Goal: Task Accomplishment & Management: Manage account settings

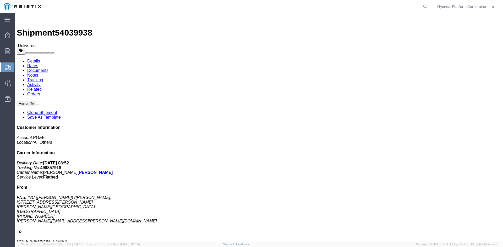
click at [0, 0] on span "Shipment Manager" at bounding box center [0, 0] width 0 height 0
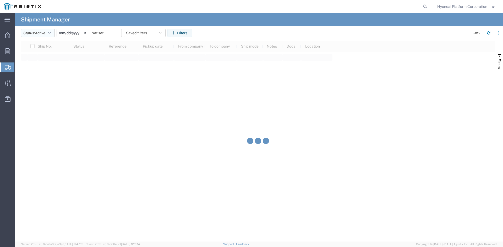
click at [51, 33] on icon "button" at bounding box center [49, 33] width 3 height 4
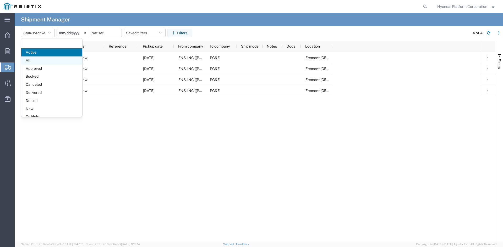
click at [47, 59] on span "All" at bounding box center [51, 61] width 61 height 8
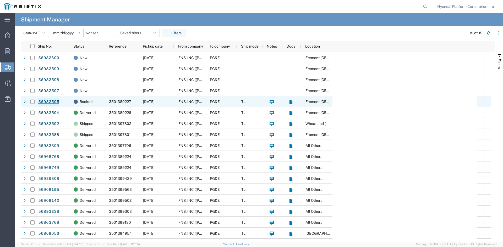
click at [59, 99] on link "56982595" at bounding box center [48, 102] width 21 height 8
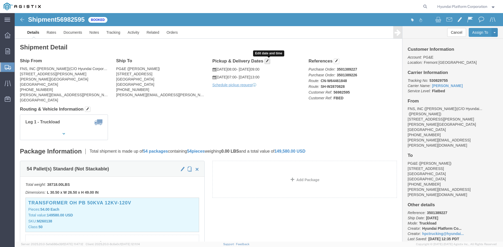
click button "button"
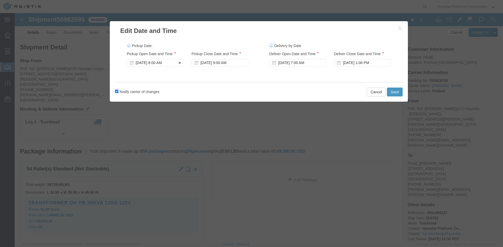
click div "[DATE] 8:00 AM"
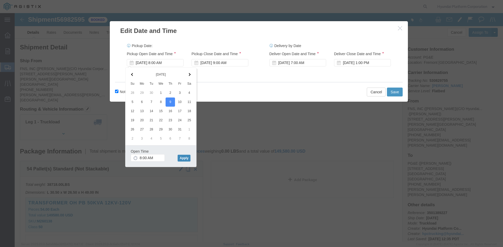
click button "Apply"
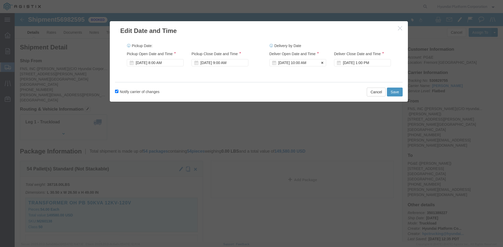
click div "[DATE] 10:00 AM"
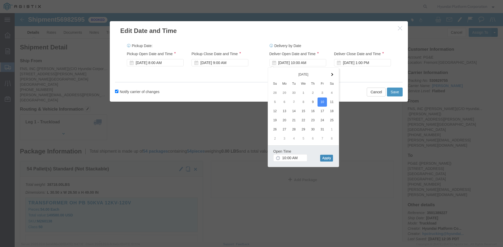
click button "Apply"
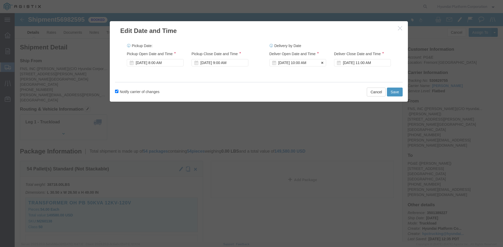
click div "[DATE] 10:00 AM"
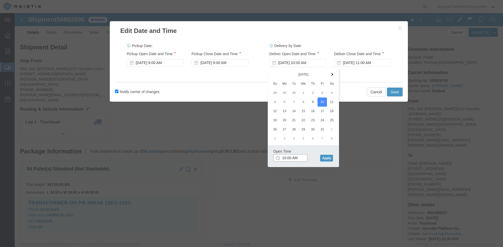
type input "7:00 AM"
click button "Apply"
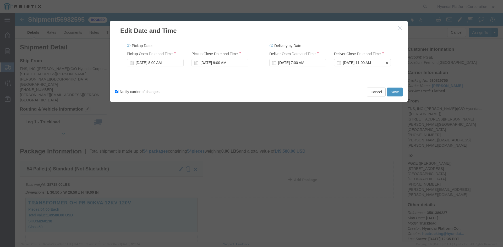
click div "[DATE] 11:00 AM"
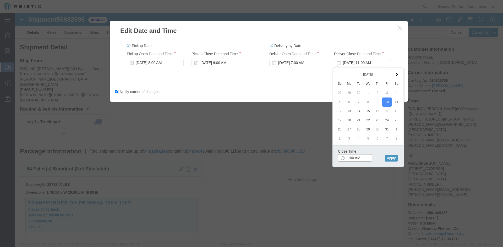
click input "1:00 AM"
type input "1:00 pm"
click button "Apply"
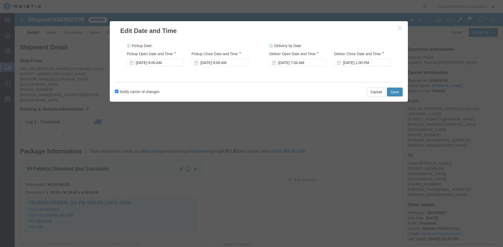
click button "Save"
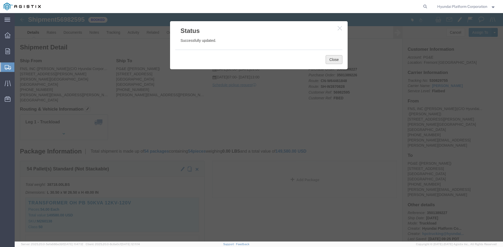
click button "Close"
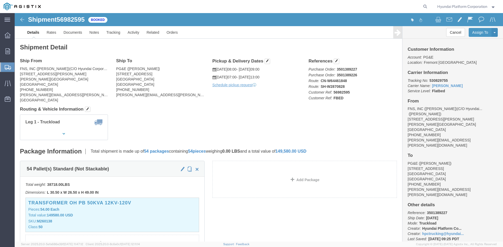
click div "Leg 1 - Truckload Vehicle 1: Flat Bed Number of trucks: 1"
click at [0, 0] on span "Shipment Manager" at bounding box center [0, 0] width 0 height 0
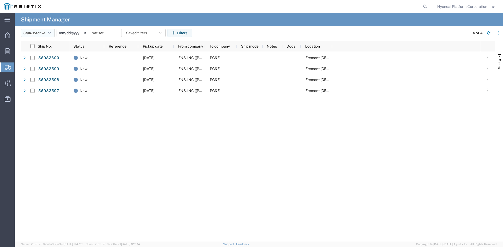
click at [38, 35] on span "Active" at bounding box center [40, 33] width 10 height 4
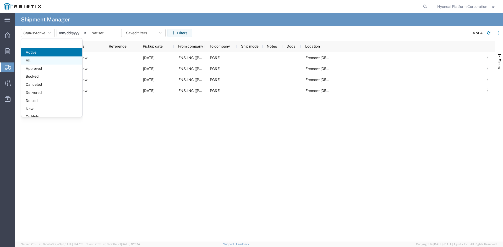
click at [44, 58] on span "All" at bounding box center [51, 61] width 61 height 8
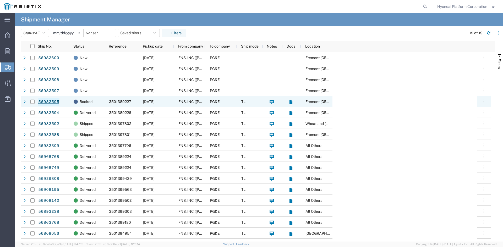
click at [54, 103] on link "56982595" at bounding box center [48, 102] width 21 height 8
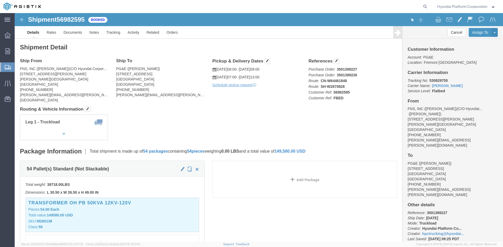
drag, startPoint x: 24, startPoint y: 78, endPoint x: 29, endPoint y: 77, distance: 5.6
click at [0, 0] on span "Shipment Manager" at bounding box center [0, 0] width 0 height 0
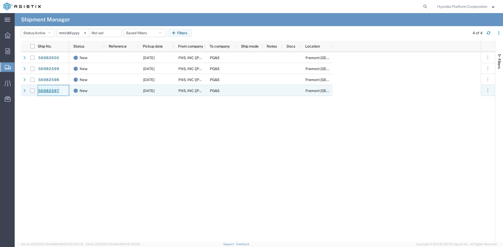
click at [45, 92] on link "56982597" at bounding box center [48, 91] width 21 height 8
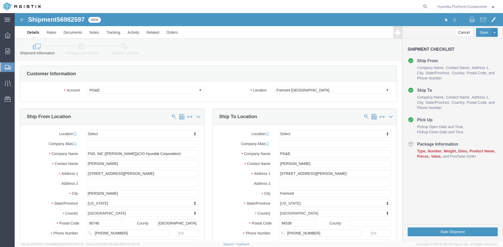
select select
click input "[PERSON_NAME]"
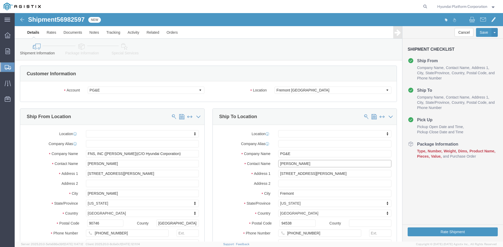
click input "[PERSON_NAME]"
type input "p"
type input "[PERSON_NAME]"
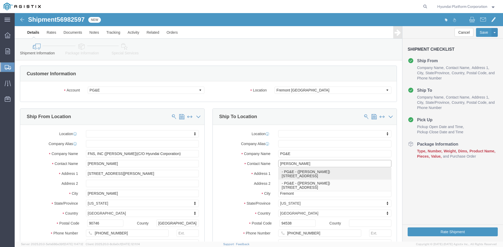
click p "- PG&E - ([PERSON_NAME]) [STREET_ADDRESS]"
select select "CA"
click input "[PERSON_NAME]"
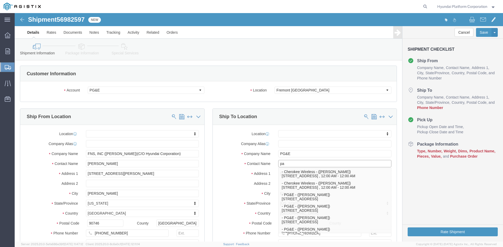
type input "[PERSON_NAME]"
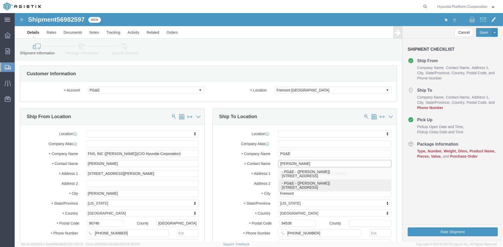
click p "- PG&E - ([PERSON_NAME]) [STREET_ADDRESS]"
select select "CA"
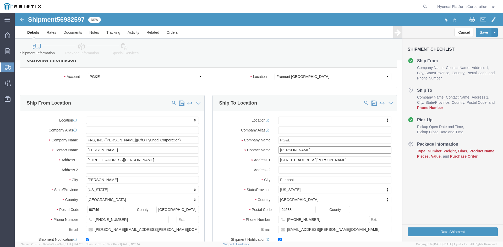
scroll to position [26, 0]
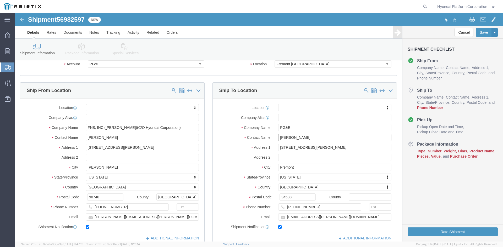
type input "[PERSON_NAME]"
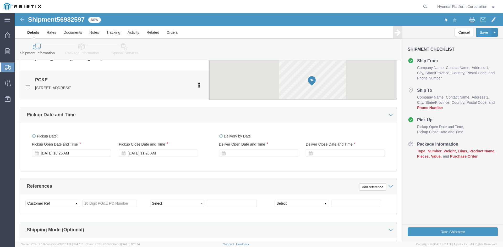
scroll to position [262, 0]
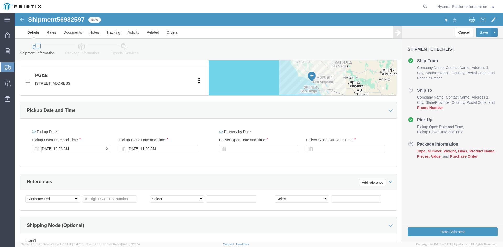
click div "[DATE] 10:26 AM"
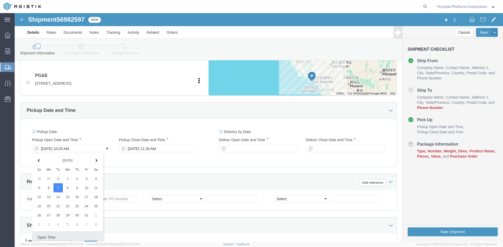
scroll to position [268, 0]
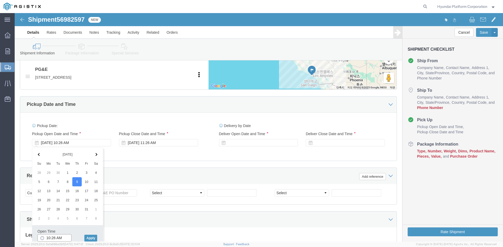
click input "10:26 AM"
click input "8:26 AM"
type input "8:00AM"
click button "Apply"
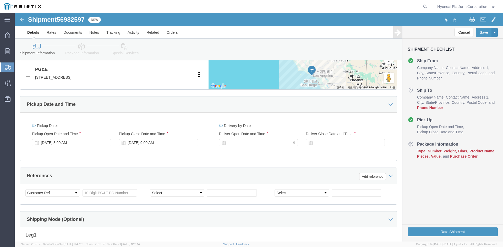
click div
click input "10:00 AM"
type input "7:00 AM"
drag, startPoint x: 259, startPoint y: 225, endPoint x: 300, endPoint y: 161, distance: 76.3
click button "Apply"
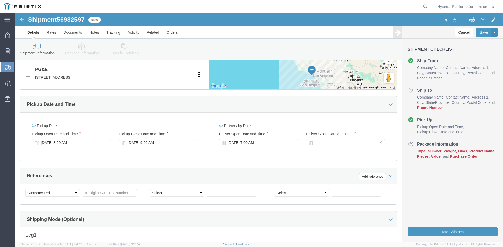
click div
click input "1:00 AM"
type input "1:00 pm"
click button "Apply"
drag, startPoint x: 105, startPoint y: 181, endPoint x: 105, endPoint y: 176, distance: 4.7
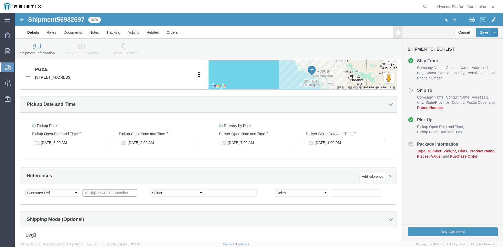
click input "text"
paste input "3501400216"
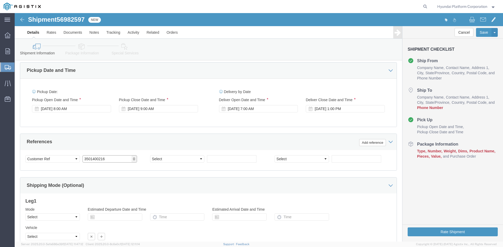
scroll to position [347, 0]
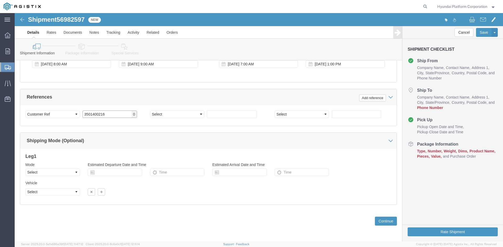
type input "3501400216"
click select "Select Air Less than Truckload Multi-Leg Ocean Freight Rail Small Parcel Truckl…"
select select "TL"
click select "Select Air Less than Truckload Multi-Leg Ocean Freight Rail Small Parcel Truckl…"
click select "Select 1-Ton (PSS) 10 Wheel 10 Yard Dump Truck 20 Yard Dump Truck Bobtail Botto…"
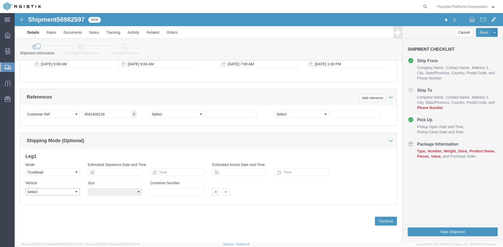
select select "FLBD"
click select "Select 1-Ton (PSS) 10 Wheel 10 Yard Dump Truck 20 Yard Dump Truck Bobtail Botto…"
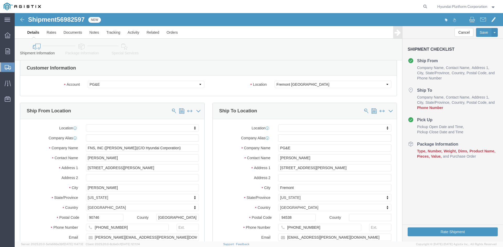
scroll to position [0, 0]
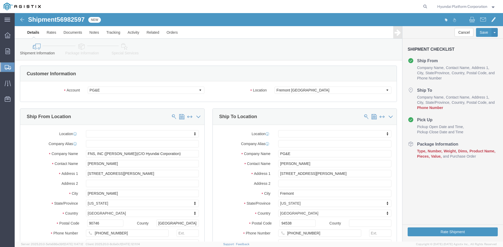
click link "Package Information"
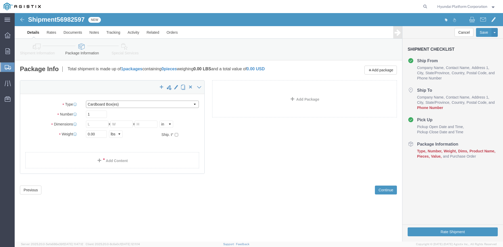
click select "Select Bulk Bundle(s) Cardboard Box(es) Carton(s) Crate(s) Drum(s) (Fiberboard)…"
select select "PSNS"
click select "Select Bulk Bundle(s) Cardboard Box(es) Carton(s) Crate(s) Drum(s) (Fiberboard)…"
click input "1"
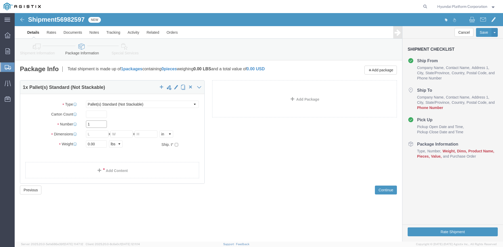
click input "1"
type input "42"
drag, startPoint x: 77, startPoint y: 121, endPoint x: 306, endPoint y: 60, distance: 237.2
click input "text"
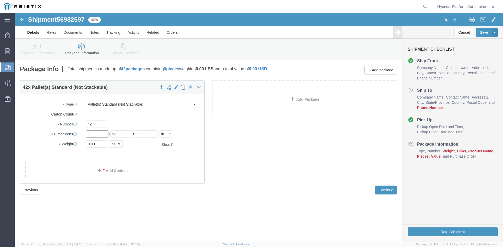
click input "text"
type input "30.5"
type input "34"
type input "51.5"
click input "0.00"
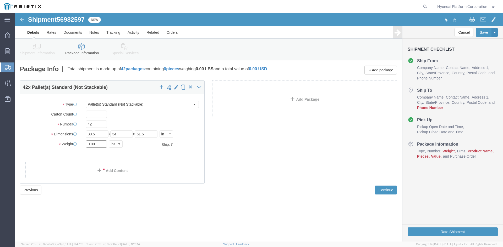
click input "0.00"
type input "4"
click input "42"
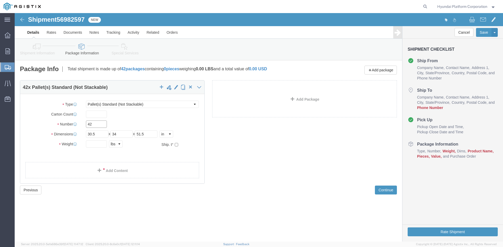
click input "42"
type input "36"
drag, startPoint x: 86, startPoint y: 131, endPoint x: 433, endPoint y: 142, distance: 348.0
click input "text"
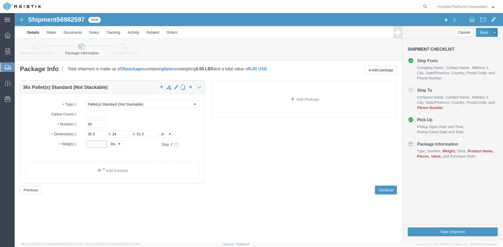
click input "text"
type input "4"
type input "40392"
click div "36 x Pallet(s) Standard (Not Stackable) Package Type Select Bulk Bundle(s) Card…"
click link "Add Content"
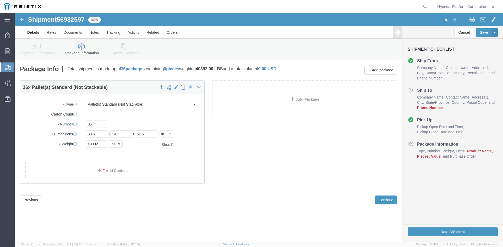
click div
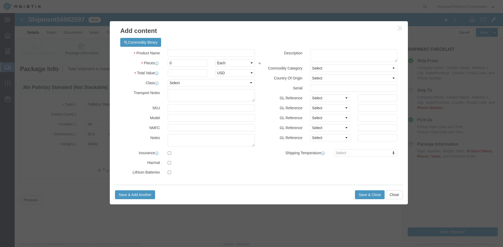
click div "Product Name Pieces 0 Select Bag Barrels 100Board Feet Bottle Box Blister Pack …"
click input "text"
type input "M260140"
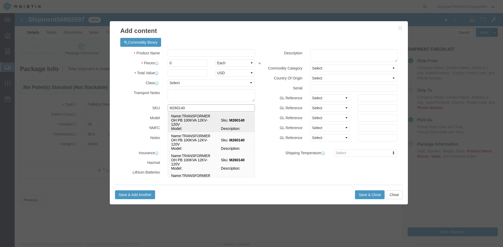
click td "Name: TRANSFORMER OH PB 100KVA 12KV-120V"
select select
select select "USD"
type input "TRANSFORMER OH PB 100KVA 12KV-120V"
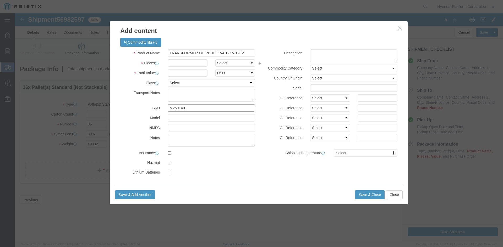
type input "M260140"
click select "Select 50 55 60 65 70 85 92.5 100 125 175 250 300 400"
select select "100"
click select "Select 50 55 60 65 70 85 92.5 100 125 175 250 300 400"
click input "text"
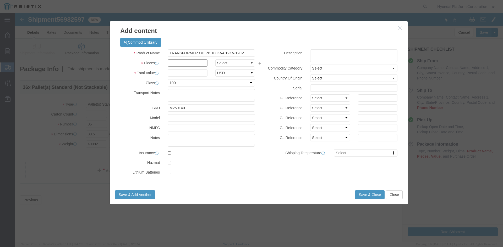
click input "text"
click select "Select Bag Barrels 100Board Feet Bottle Box Blister Pack Carats Can Capsule Car…"
click div "Product Name TRANSFORMER OH PB 100KVA 12KV-120V Pieces Select Bag Barrels 100Bo…"
drag, startPoint x: 203, startPoint y: 51, endPoint x: 184, endPoint y: 52, distance: 18.9
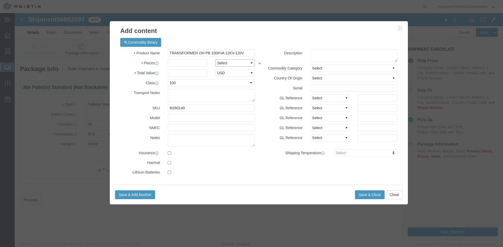
click select "Select Bag Barrels 100Board Feet Bottle Box Blister Pack Carats Can Capsule Car…"
select select "EA"
click input "text"
type input "36"
click input "text"
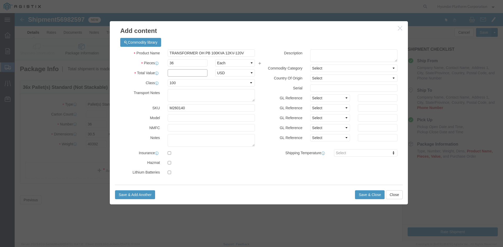
click input "text"
type input "173052"
click button "Save & Close"
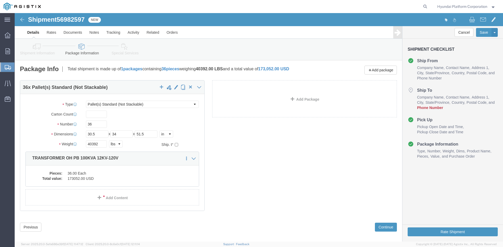
click link "Special Services"
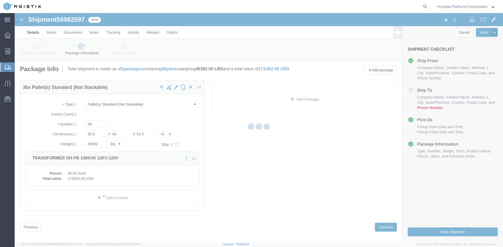
select select
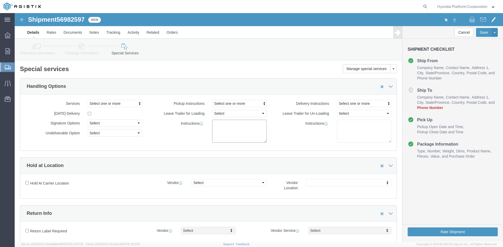
click textarea
paste textarea "*More than 20 straps needed *Corner Protector/guard needed *Please note that if…"
type textarea "*More than 20 straps needed *Corner Protector/guard needed *Please note that if…"
drag, startPoint x: 412, startPoint y: 220, endPoint x: 396, endPoint y: 180, distance: 43.0
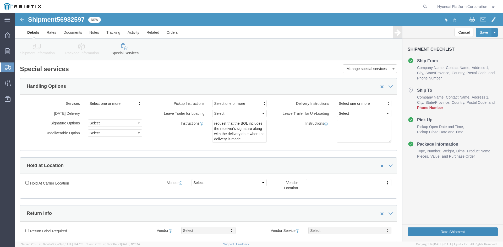
click div "Cancel Save Assign To Clone Shipment Save As Template Shipment Checklist Ship F…"
click icon
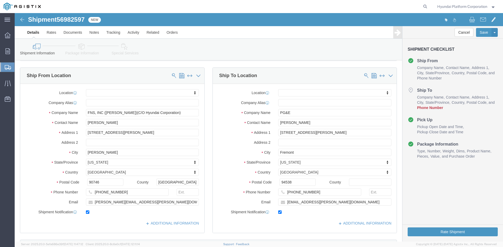
scroll to position [79, 0]
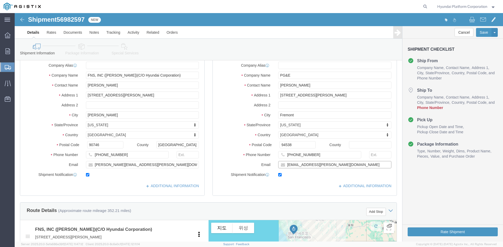
click input "[EMAIL_ADDRESS][PERSON_NAME][DOMAIN_NAME]"
paste input "[PERSON_NAME][EMAIL_ADDRESS][PERSON_NAME][DOMAIN_NAME]"
type input "[PERSON_NAME][EMAIL_ADDRESS][PERSON_NAME][DOMAIN_NAME]"
click input "[PHONE_NUMBER]"
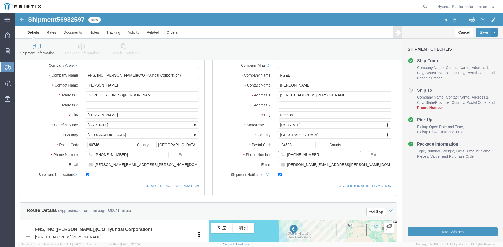
click input "[PHONE_NUMBER]"
paste input "[PHONE_NUMBER]"
type input "[PHONE_NUMBER]"
click button "Rate Shipment"
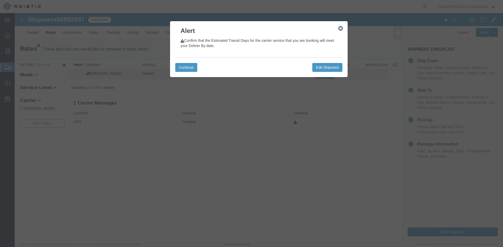
scroll to position [0, 0]
click at [192, 68] on button "Continue" at bounding box center [186, 67] width 22 height 9
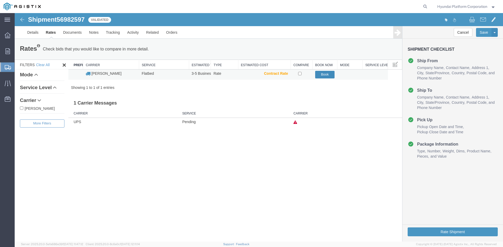
click at [329, 76] on button "Book" at bounding box center [325, 75] width 20 height 8
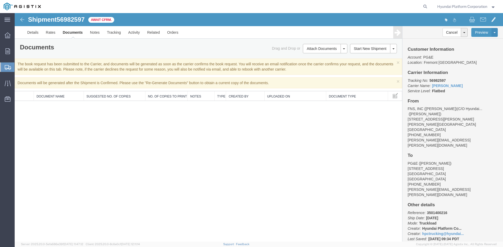
click at [76, 19] on span "56982597" at bounding box center [71, 19] width 28 height 7
drag, startPoint x: 90, startPoint y: 32, endPoint x: 76, endPoint y: 19, distance: 19.7
click at [76, 19] on span "56982597" at bounding box center [71, 19] width 28 height 7
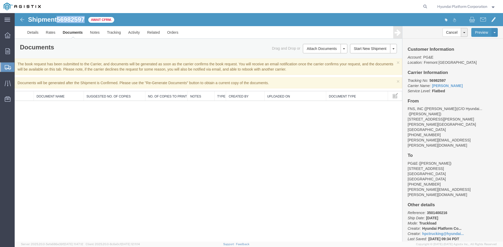
click at [76, 19] on span "56982597" at bounding box center [71, 19] width 28 height 7
click at [0, 0] on span "Shipment Manager" at bounding box center [0, 0] width 0 height 0
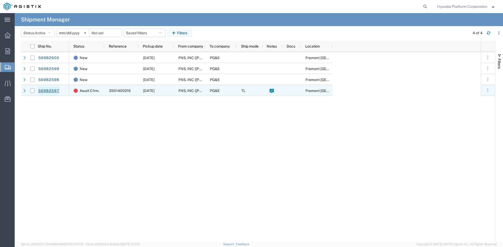
click at [52, 91] on link "56982597" at bounding box center [48, 91] width 21 height 8
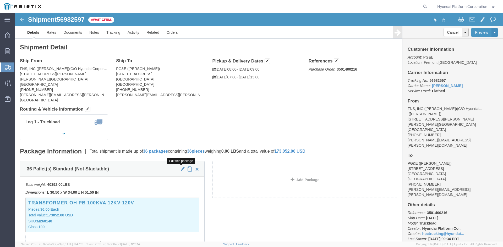
click span "button"
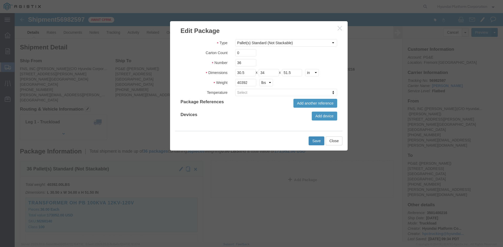
click button "Save"
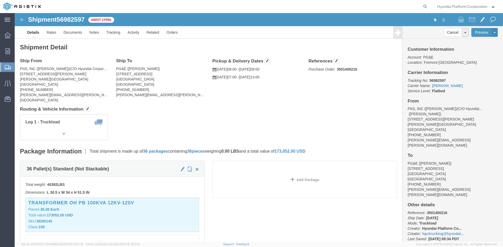
click b "LBS"
click at [0, 0] on span "Shipment Manager" at bounding box center [0, 0] width 0 height 0
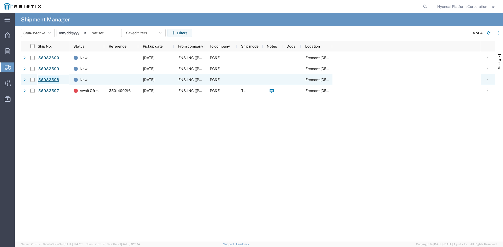
click at [56, 80] on link "56982598" at bounding box center [48, 80] width 21 height 8
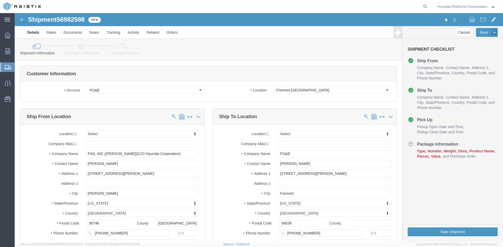
select select
click input "[PERSON_NAME]"
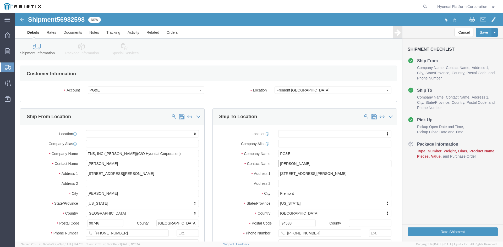
click input "[PERSON_NAME]"
type input "[PERSON_NAME]"
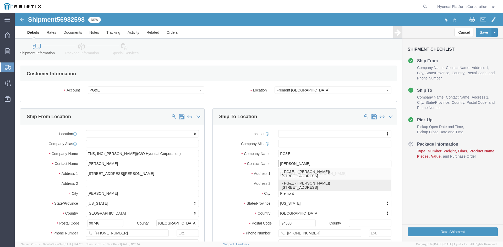
click p "- PG&E - ([PERSON_NAME]) [STREET_ADDRESS]"
select select "CA"
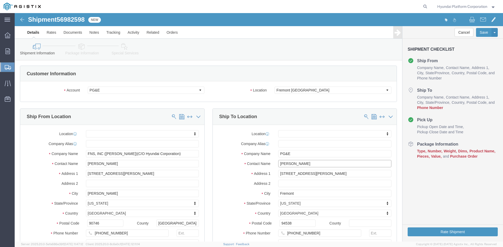
type input "[PERSON_NAME]"
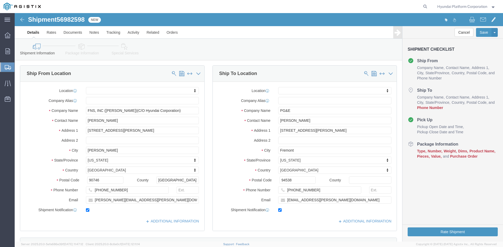
scroll to position [52, 0]
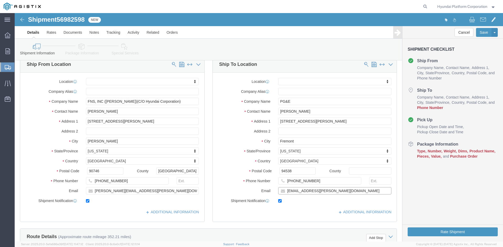
click input "[EMAIL_ADDRESS][PERSON_NAME][DOMAIN_NAME]"
paste input "[PERSON_NAME][EMAIL_ADDRESS][PERSON_NAME][DOMAIN_NAME]"
type input "[PERSON_NAME][EMAIL_ADDRESS][PERSON_NAME][DOMAIN_NAME]"
click input "[PHONE_NUMBER]"
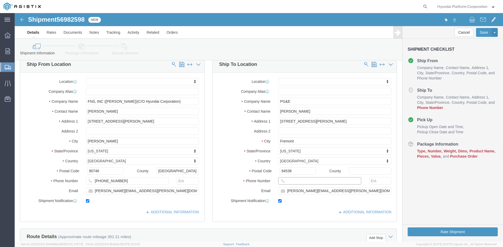
paste input "[PHONE_NUMBER]"
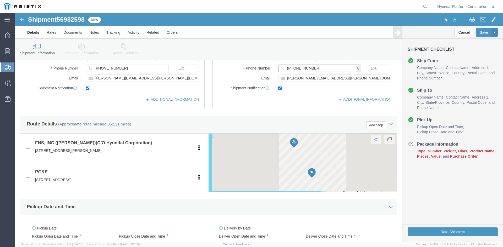
scroll to position [209, 0]
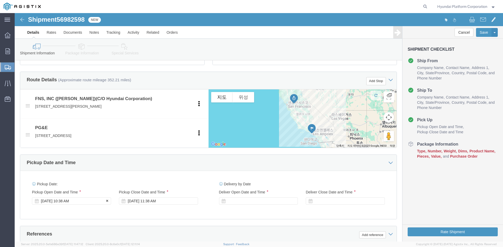
type input "[PHONE_NUMBER]"
click div "[DATE] 10:38 AM"
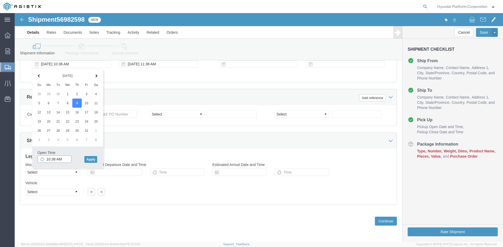
click input "10:38 AM"
click input "7:38 AM"
click input "838 AM"
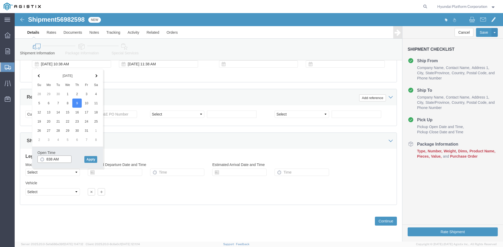
click input "838 AM"
type input "8:00 AM"
click button "Apply"
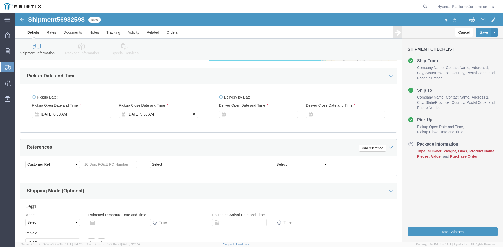
scroll to position [294, 0]
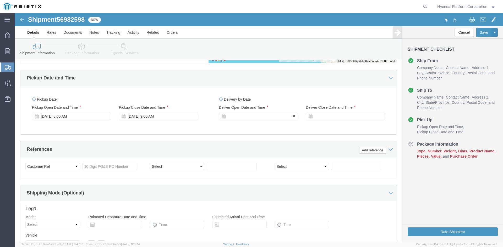
click div
click input "10:00 AM"
type input "7:00 AM"
click button "Apply"
click div
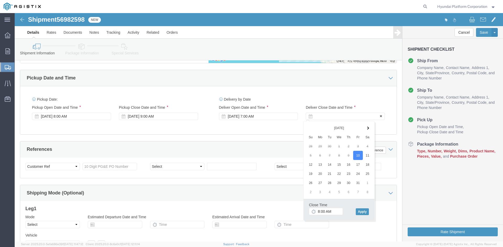
click div
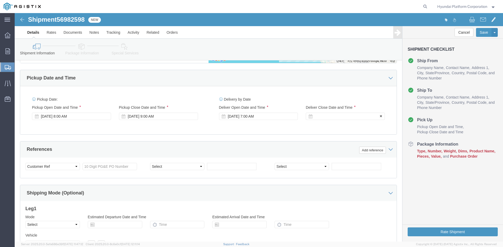
click div
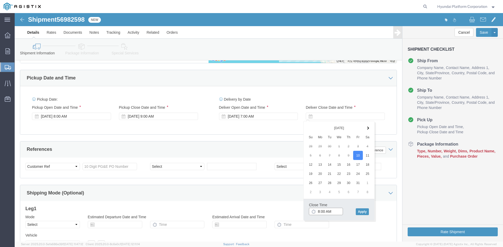
click input "8:00 AM"
click input "1:00 AM"
type input "1:00 pm"
click button "Apply"
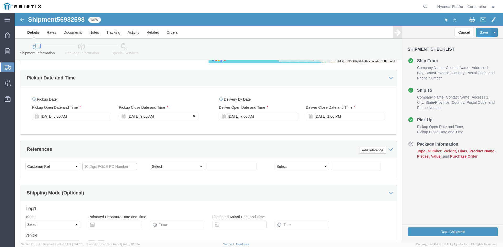
drag, startPoint x: 81, startPoint y: 154, endPoint x: 160, endPoint y: 94, distance: 98.7
click input "text"
paste input "3501400216"
type input "3501400216"
click select "Select Account Type Activity ID Airline Appointment Number ASN Batch Request # …"
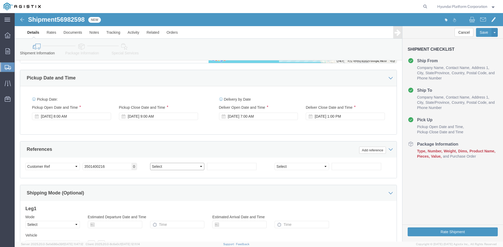
select select "PURCHORD"
click select "Select Account Type Activity ID Airline Appointment Number ASN Batch Request # …"
drag, startPoint x: 196, startPoint y: 155, endPoint x: 220, endPoint y: 154, distance: 23.6
click input "text"
paste input "3501389226"
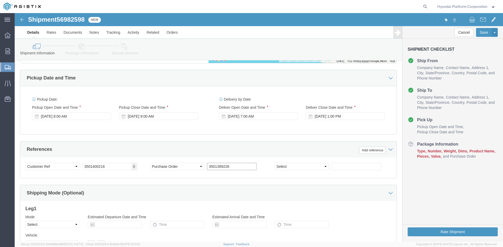
type input "3501389226"
click select "Select Account Type Activity ID Airline Appointment Number ASN Batch Request # …"
select select "PURCHORD"
click select "Select Account Type Activity ID Airline Appointment Number ASN Batch Request # …"
click input "text"
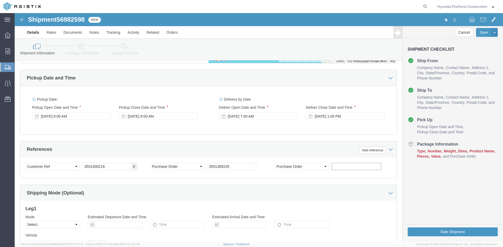
click input "text"
paste input "3501399776"
type input "3501399776"
click select "Select Air Less than Truckload Multi-Leg Ocean Freight Rail Small Parcel Truckl…"
select select "TL"
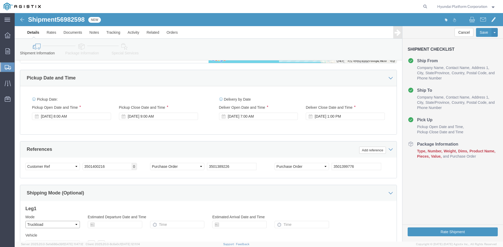
click select "Select Air Less than Truckload Multi-Leg Ocean Freight Rail Small Parcel Truckl…"
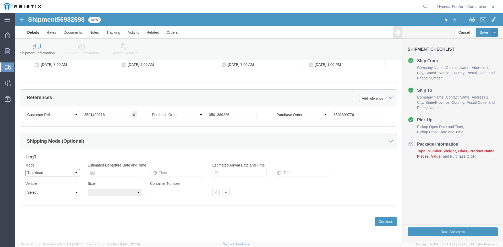
scroll to position [347, 0]
click select "Select 1-Ton (PSS) 10 Wheel 10 Yard Dump Truck 20 Yard Dump Truck Bobtail Botto…"
select select "FLBD"
click select "Select 1-Ton (PSS) 10 Wheel 10 Yard Dump Truck 20 Yard Dump Truck Bobtail Botto…"
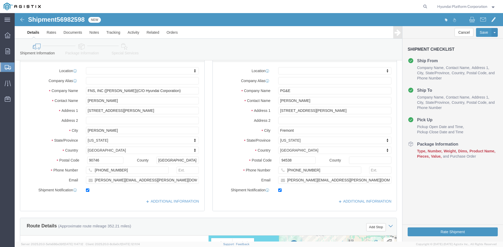
scroll to position [0, 0]
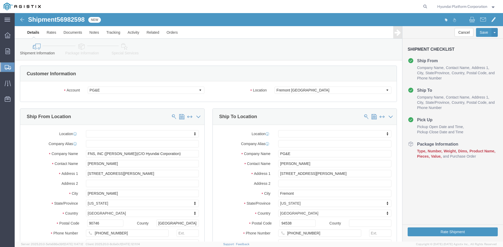
click icon
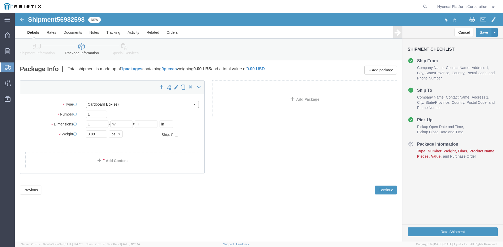
click select "Select Bulk Bundle(s) Cardboard Box(es) Carton(s) Crate(s) Drum(s) (Fiberboard)…"
select select "PSNS"
click select "Select Bulk Bundle(s) Cardboard Box(es) Carton(s) Crate(s) Drum(s) (Fiberboard)…"
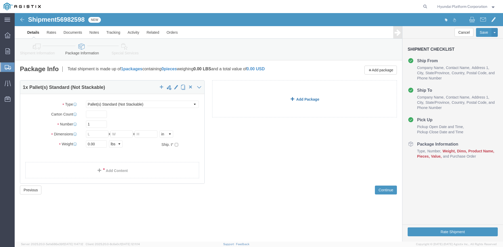
click link "Add Package"
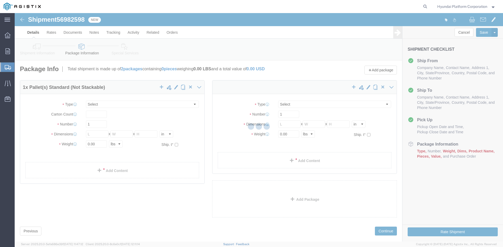
select select "PSNS"
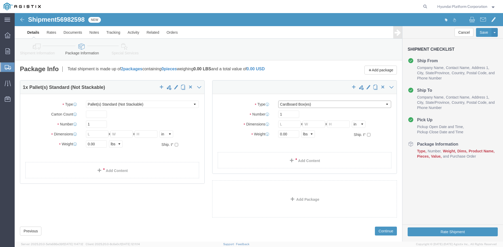
click select "Select Bulk Bundle(s) Cardboard Box(es) Carton(s) Crate(s) Drum(s) (Fiberboard)…"
select select "PSNS"
click select "Select Bulk Bundle(s) Cardboard Box(es) Carton(s) Crate(s) Drum(s) (Fiberboard)…"
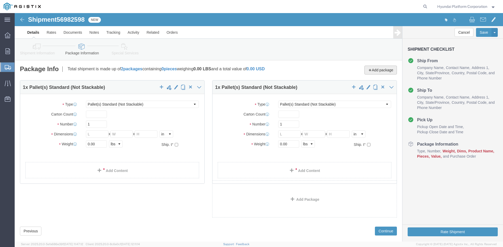
click button "Add package"
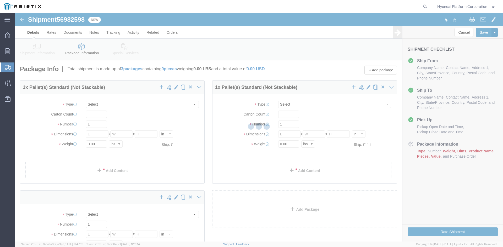
select select "PSNS"
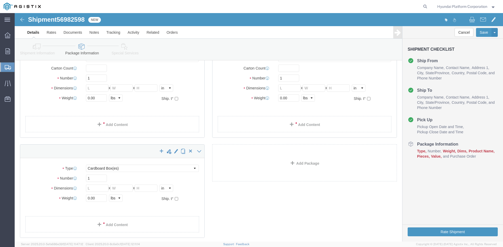
scroll to position [52, 0]
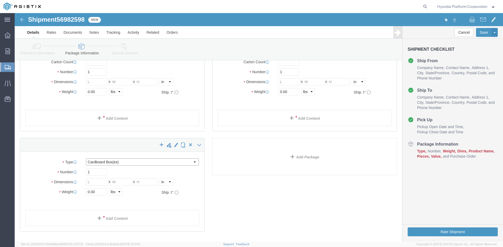
click select "Select Bulk Bundle(s) Cardboard Box(es) Carton(s) Crate(s) Drum(s) (Fiberboard)…"
select select "PSNS"
click select "Select Bulk Bundle(s) Cardboard Box(es) Carton(s) Crate(s) Drum(s) (Fiberboard)…"
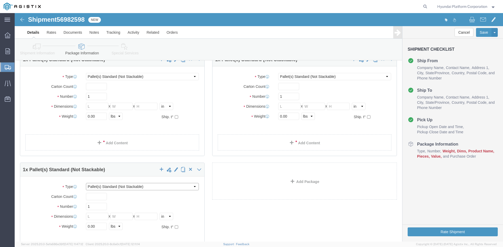
scroll to position [0, 0]
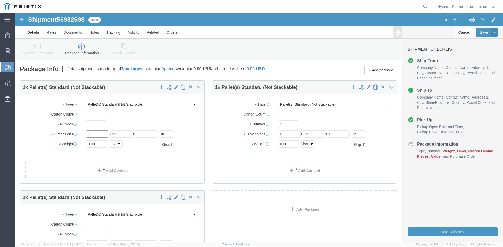
drag, startPoint x: 81, startPoint y: 122, endPoint x: 151, endPoint y: 114, distance: 70.8
click input "text"
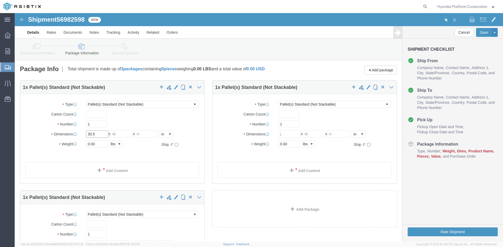
type input "30.5"
type input "26.5"
type input "49"
click input "0.00"
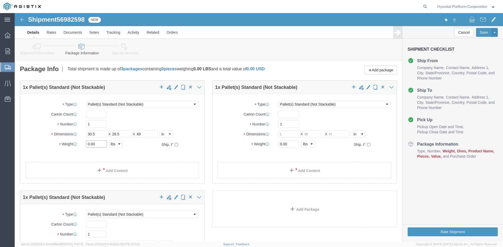
click input "0.00"
type input "717"
click input "text"
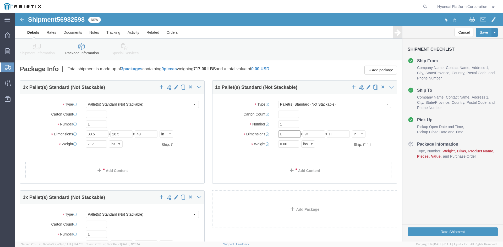
click input "text"
click span
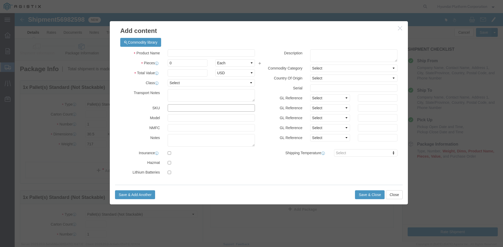
click input "text"
type input "M260138"
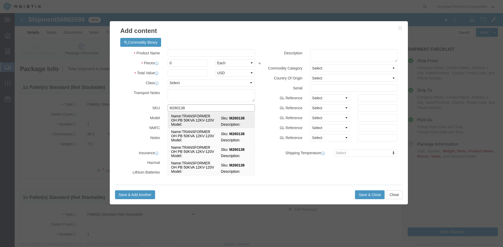
click td "Name: TRANSFORMER OH PB 50KVA 12KV-120V"
select select
select select "USD"
type input "TRANSFORMER OH PB 50KVA 12KV-120V"
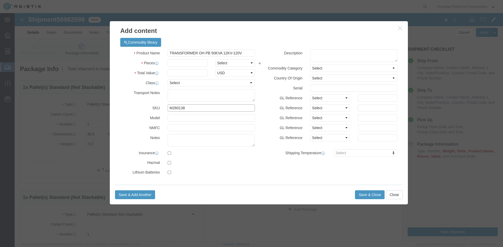
type input "M260138"
drag, startPoint x: 205, startPoint y: 50, endPoint x: 186, endPoint y: 51, distance: 19.1
click select "Select Bag Barrels 100Board Feet Bottle Box Blister Pack Carats Can Capsule Car…"
select select "EA"
click input "text"
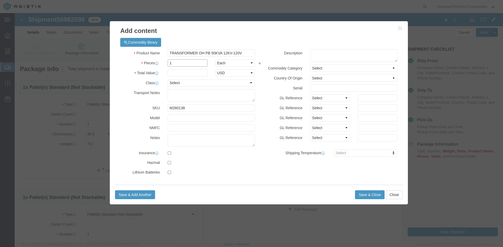
type input "1"
click input "text"
type input "2770"
click select "Select 50 55 60 65 70 85 92.5 100 125 175 250 300 400"
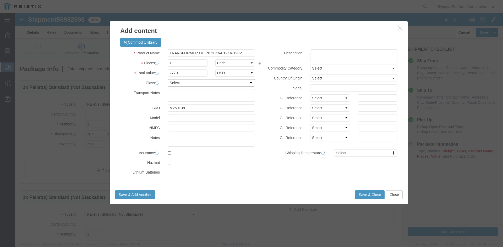
select select "50"
click select "Select 50 55 60 65 70 85 92.5 100 125 175 250 300 400"
click button "Save & Close"
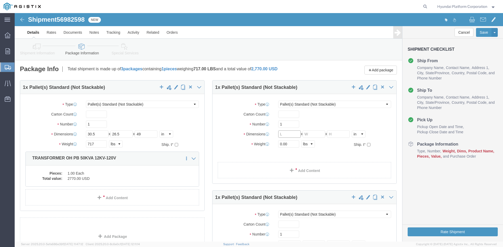
click input "text"
drag, startPoint x: 274, startPoint y: 113, endPoint x: 266, endPoint y: 121, distance: 11.3
click input "1"
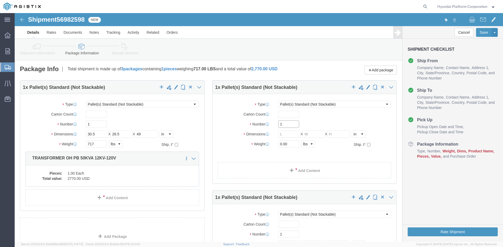
click input "1"
type input "13"
click input "text"
type input "30.5"
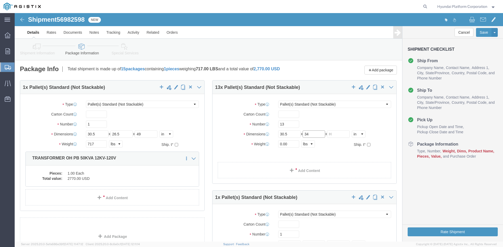
type input "34"
type input "51.5"
click input "0.00"
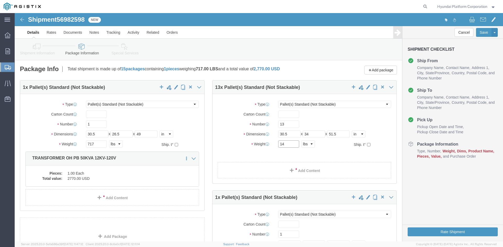
type input "1"
type input "14586"
click ul
click link "Add Content"
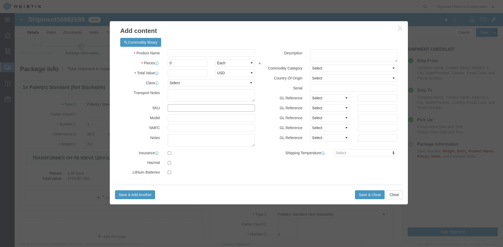
click input "text"
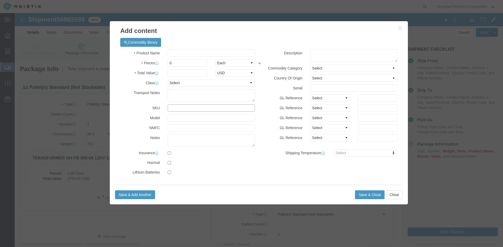
click input "text"
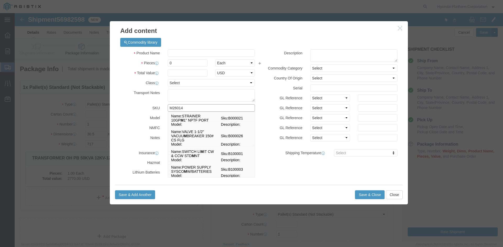
type input "M260140"
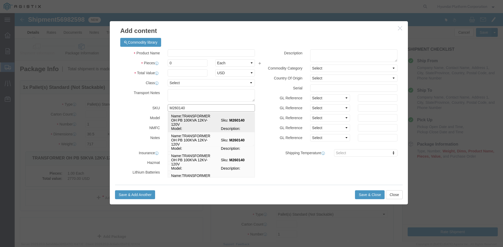
click td "Sku: M260140"
select select
select select "USD"
type input "TRANSFORMER OH PB 100KVA 12KV-120V"
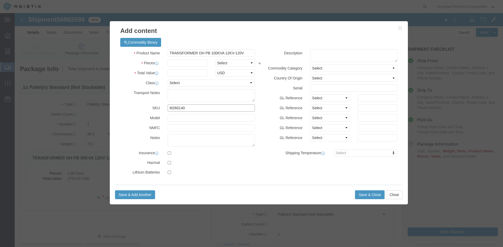
type input "M260140"
click select "Select Bag Barrels 100Board Feet Bottle Box Blister Pack Carats Can Capsule Car…"
select select "EA"
click input "text"
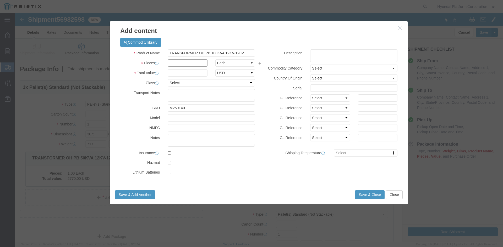
click input "text"
type input "13"
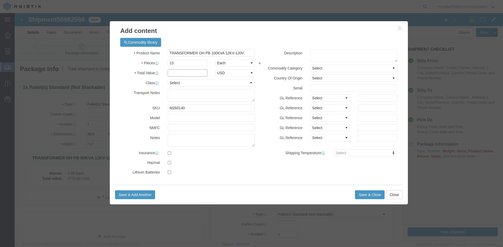
click input "text"
type input "62491"
click select "Select 50 55 60 65 70 85 92.5 100 125 175 250 300 400"
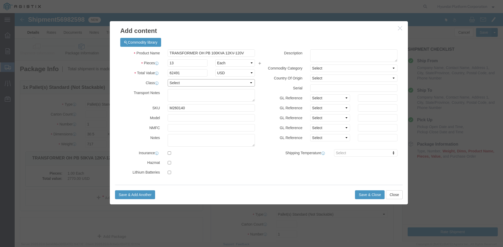
select select "100"
click select "Select 50 55 60 65 70 85 92.5 100 125 175 250 300 400"
click button "Save & Close"
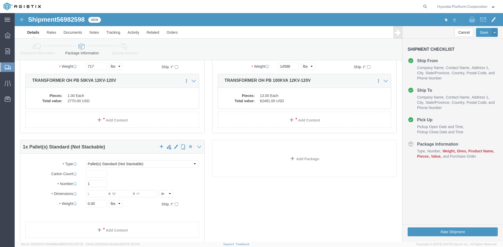
scroll to position [79, 0]
click input "text"
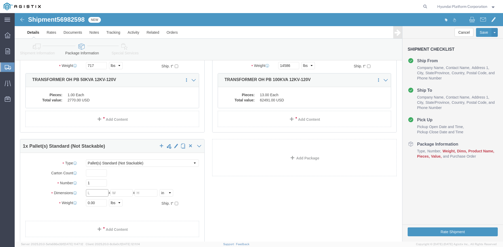
click input "text"
type input "30.5"
type input "23.5"
type input "49"
click input "0.00"
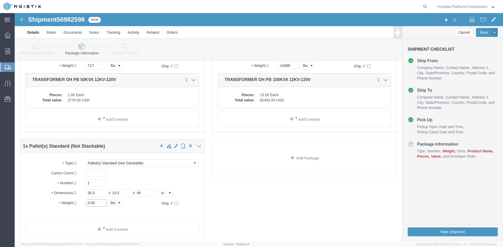
click input "0.00"
type input "4"
type input "10056"
click div "1 x Pallet(s) Standard (Not Stackable) Package Type Select Bulk Bundle(s) Cardb…"
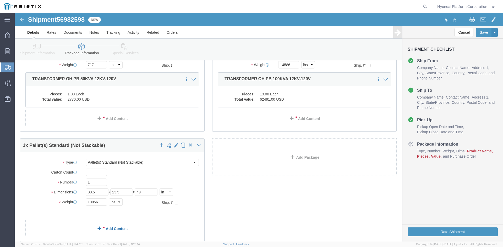
scroll to position [105, 0]
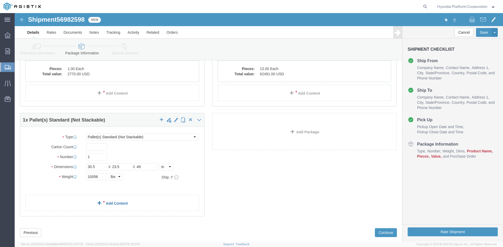
click link "Add Content"
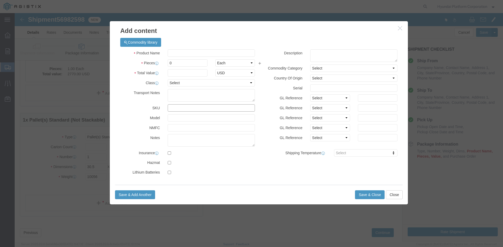
click input "text"
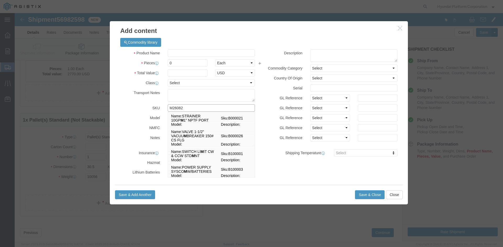
type input "M260826"
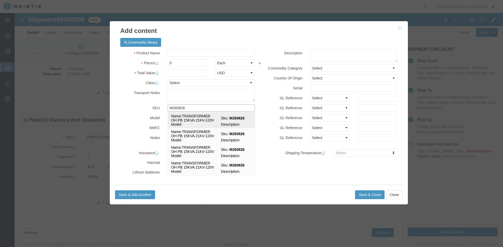
click span "Description:"
select select
select select "USD"
type input "TRANSFORMER OH PB 15KVA 21KV-120V"
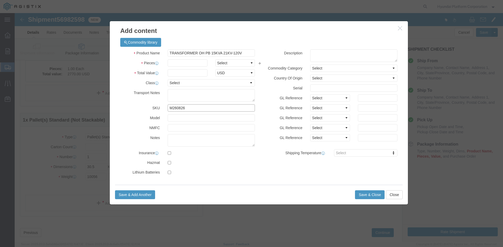
type input "M260826"
click select "Select Bag Barrels 100Board Feet Bottle Box Blister Pack Carats Can Capsule Car…"
select select "EA"
click input "text"
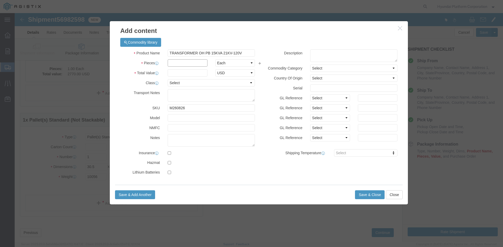
click input "text"
drag, startPoint x: 181, startPoint y: 46, endPoint x: 181, endPoint y: 49, distance: 3.1
click div "Product Name TRANSFORMER OH PB 15KVA 21KV-120V Pieces Select Bag Barrels 100Boa…"
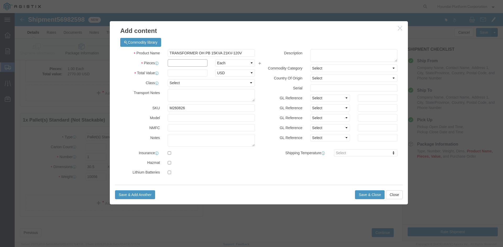
click input "text"
type input "24"
click input "text"
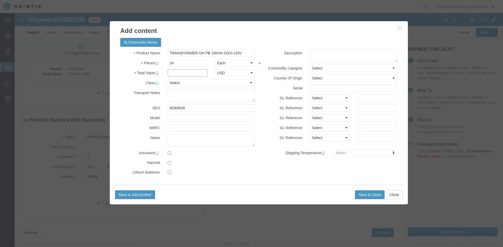
click input "text"
type input "43680"
click select "Select 50 55 60 65 70 85 92.5 100 125 175 250 300 400"
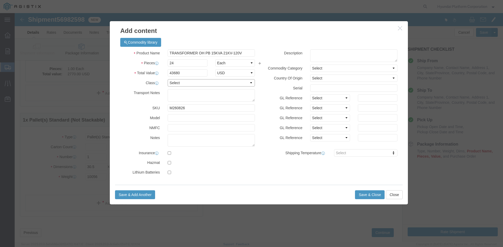
select select "50"
click select "Select 50 55 60 65 70 85 92.5 100 125 175 250 300 400"
click button "Save & Close"
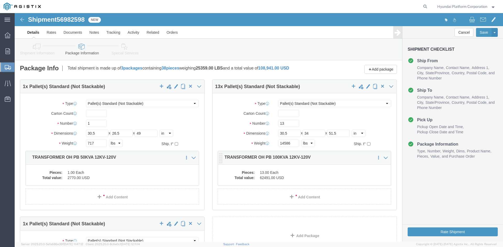
scroll to position [0, 0]
click icon
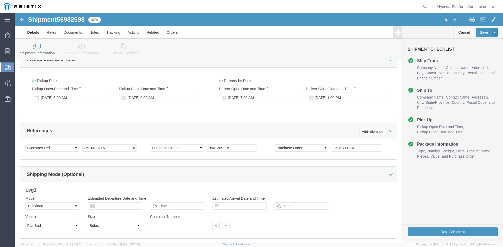
scroll to position [314, 0]
click link "Special Services"
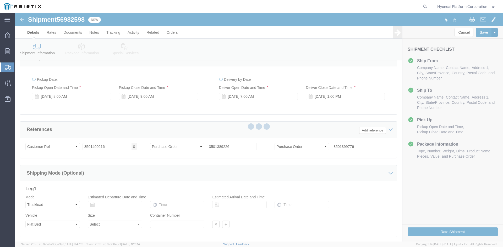
select select
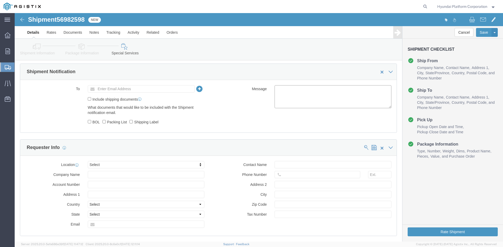
drag, startPoint x: 277, startPoint y: 83, endPoint x: 242, endPoint y: 99, distance: 38.2
click textarea
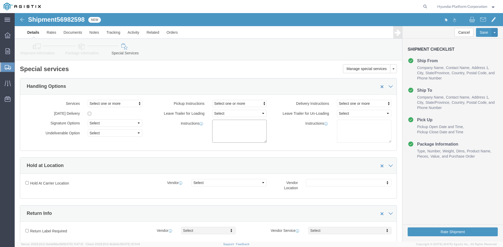
click textarea
paste textarea "*More than 20 straps needed *Corner Protector/guard needed *Please note that if…"
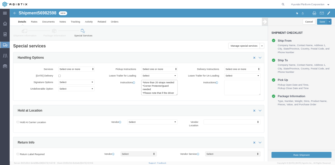
scroll to position [72, 0]
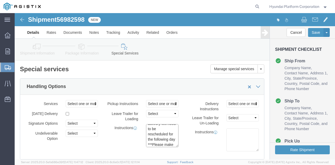
type textarea "*More than 20 straps needed *Corner Protector/guard needed *Please note that if…"
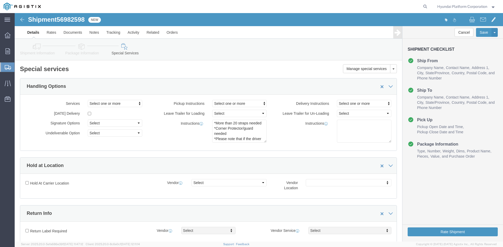
scroll to position [0, 0]
click button "Rate Shipment"
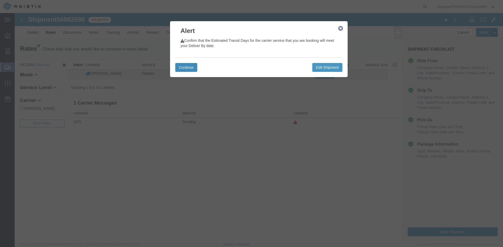
click at [195, 66] on button "Continue" at bounding box center [186, 67] width 22 height 9
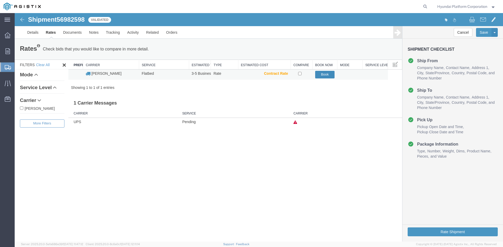
click at [319, 75] on button "Book" at bounding box center [325, 75] width 20 height 8
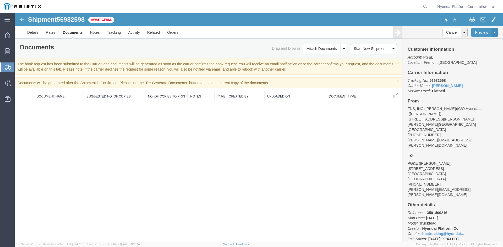
click at [79, 21] on span "56982598" at bounding box center [71, 19] width 28 height 7
copy span "56982598"
click at [0, 0] on span "Shipment Manager" at bounding box center [0, 0] width 0 height 0
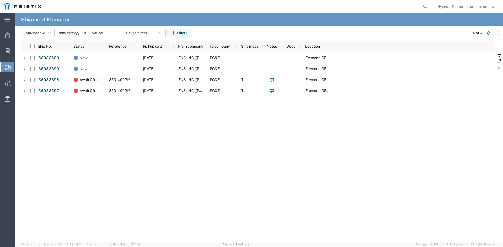
click at [134, 120] on div "New [DATE] FNS, INC ([PERSON_NAME])(C/O Hyundai Corporation) PG&E [GEOGRAPHIC_D…" at bounding box center [274, 147] width 411 height 190
click at [313, 167] on div "New [DATE] FNS, INC ([PERSON_NAME])(C/O Hyundai Corporation) PG&E [GEOGRAPHIC_D…" at bounding box center [274, 147] width 411 height 190
drag, startPoint x: 313, startPoint y: 167, endPoint x: 177, endPoint y: 216, distance: 144.2
click at [177, 216] on div "New [DATE] FNS, INC ([PERSON_NAME])(C/O Hyundai Corporation) PG&E [GEOGRAPHIC_D…" at bounding box center [274, 147] width 411 height 190
